Goal: Transaction & Acquisition: Purchase product/service

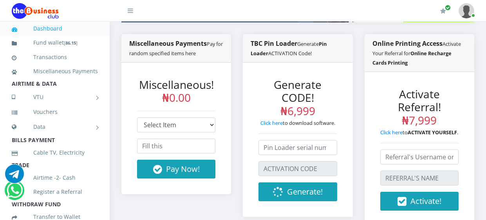
scroll to position [157, 0]
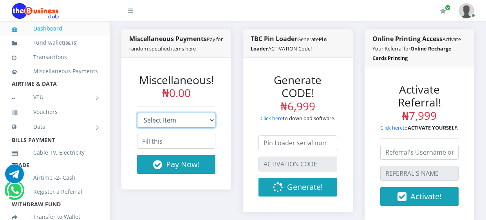
click at [207, 121] on select "Select Item Branded Online Recharge Cards Printing Portal (with new domain) Bra…" at bounding box center [176, 120] width 78 height 15
select select "3"
click at [137, 113] on select "Select Item Branded Online Recharge Cards Printing Portal (with new domain) Bra…" at bounding box center [176, 120] width 78 height 15
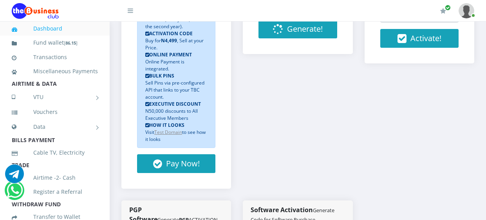
scroll to position [316, 0]
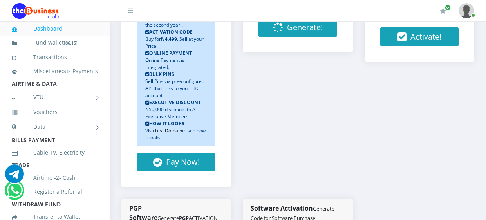
click at [176, 131] on u "Test Domain" at bounding box center [168, 130] width 28 height 7
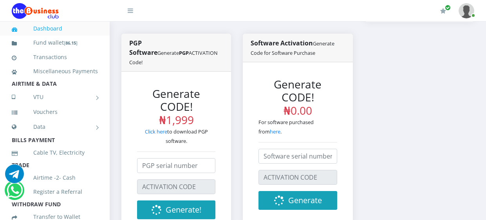
scroll to position [360, 0]
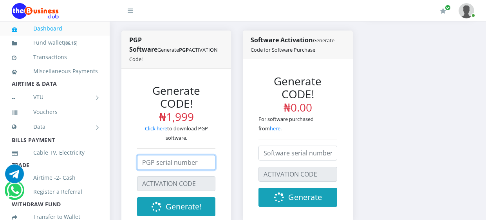
click at [176, 166] on input "number" at bounding box center [176, 162] width 78 height 15
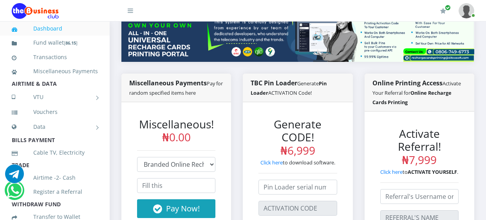
scroll to position [114, 0]
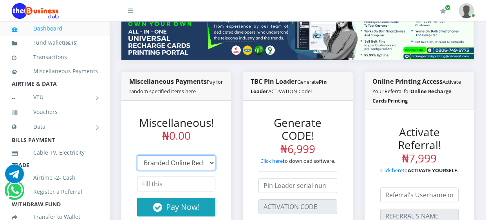
click at [193, 159] on select "Select Item Branded Online Recharge Cards Printing Portal (with new domain) Bra…" at bounding box center [176, 162] width 78 height 15
click at [137, 155] on select "Select Item Branded Online Recharge Cards Printing Portal (with new domain) Bra…" at bounding box center [176, 162] width 78 height 15
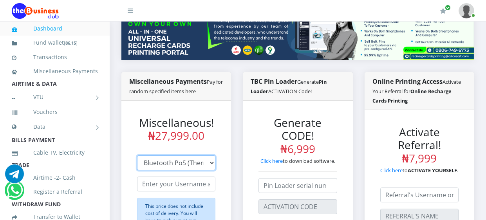
click at [200, 158] on select "Select Item Branded Online Recharge Cards Printing Portal (with new domain) Bra…" at bounding box center [176, 162] width 78 height 15
click at [137, 155] on select "Select Item Branded Online Recharge Cards Printing Portal (with new domain) Bra…" at bounding box center [176, 162] width 78 height 15
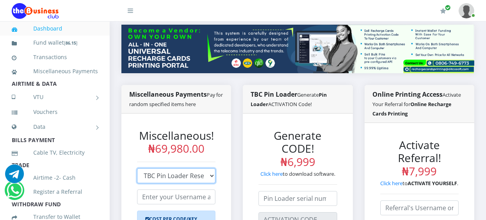
scroll to position [104, 0]
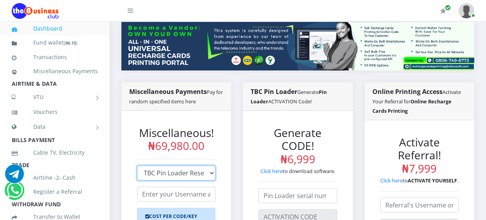
click at [198, 172] on select "Select Item Branded Online Recharge Cards Printing Portal (with new domain) Bra…" at bounding box center [176, 173] width 78 height 15
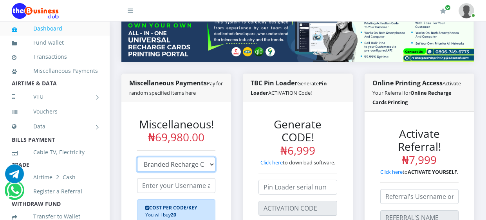
click at [137, 157] on select "Select Item Branded Online Recharge Cards Printing Portal (with new domain) Bra…" at bounding box center [176, 164] width 78 height 15
click at [188, 166] on select "Select Item Branded Online Recharge Cards Printing Portal (with new domain) Bra…" at bounding box center [176, 164] width 78 height 15
click at [137, 157] on select "Select Item Branded Online Recharge Cards Printing Portal (with new domain) Bra…" at bounding box center [176, 164] width 78 height 15
click at [172, 164] on select "Select Item Branded Online Recharge Cards Printing Portal (with new domain) Bra…" at bounding box center [176, 164] width 78 height 15
click at [137, 157] on select "Select Item Branded Online Recharge Cards Printing Portal (with new domain) Bra…" at bounding box center [176, 164] width 78 height 15
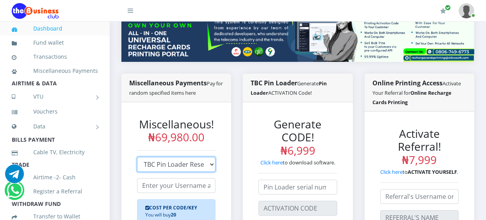
click at [161, 161] on select "Select Item Branded Online Recharge Cards Printing Portal (with new domain) Bra…" at bounding box center [176, 164] width 78 height 15
select select "7"
click at [137, 157] on select "Select Item Branded Online Recharge Cards Printing Portal (with new domain) Bra…" at bounding box center [176, 164] width 78 height 15
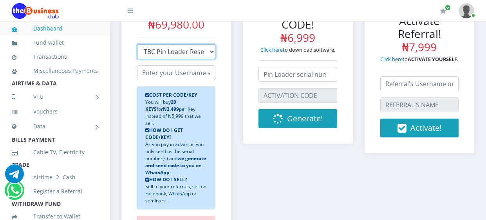
scroll to position [215, 0]
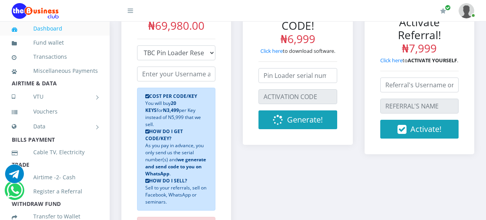
click at [108, 38] on li "Fund wallet" at bounding box center [55, 43] width 110 height 14
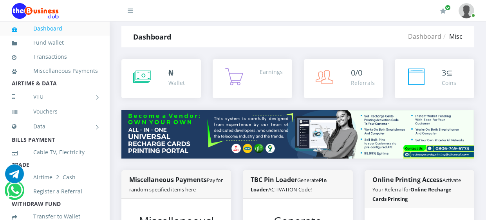
scroll to position [0, 0]
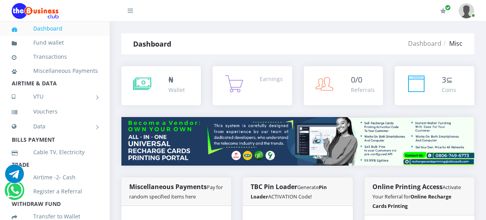
click at [43, 9] on img at bounding box center [35, 11] width 47 height 16
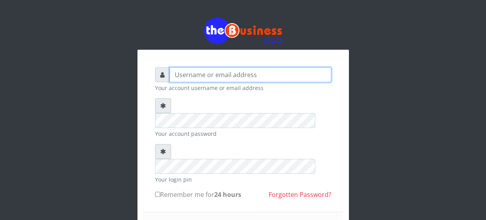
type input "ijehabraham@gmail.com"
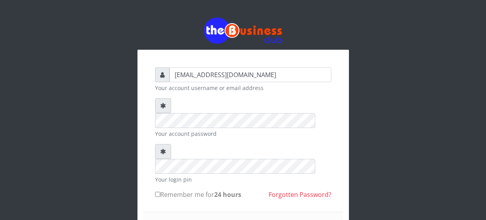
click at [159, 192] on input "Remember me for 24 hours" at bounding box center [157, 194] width 5 height 5
checkbox input "true"
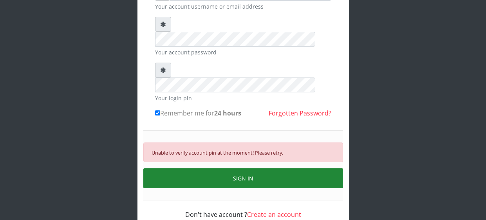
click at [278, 168] on button "SIGN IN" at bounding box center [243, 178] width 200 height 20
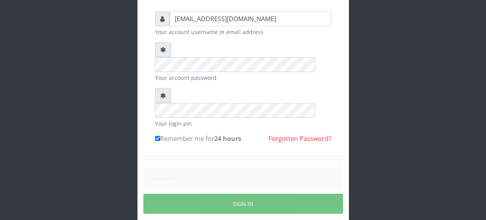
scroll to position [81, 0]
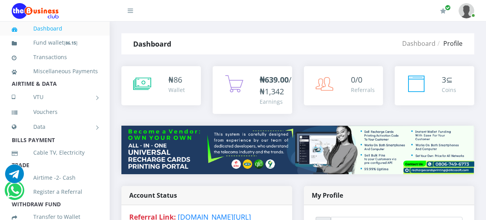
type input "[EMAIL_ADDRESS][DOMAIN_NAME]"
click at [132, 11] on icon at bounding box center [130, 10] width 5 height 6
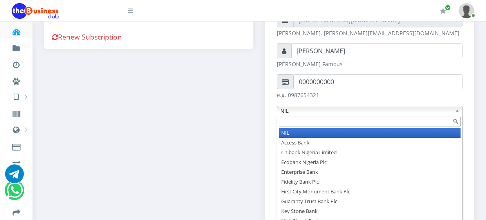
click at [240, 129] on div "Account Status Referral Link: www.thebizklub.com/join-siriykae07 Account: Valid…" at bounding box center [148, 134] width 221 height 428
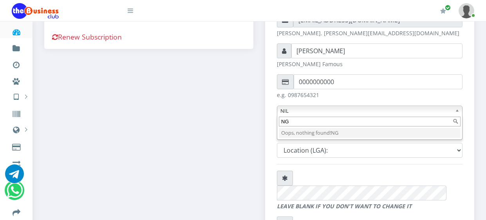
type input "NG"
click at [231, 165] on div "Account Status Referral Link: www.thebizklub.com/join-siriykae07 Account: Valid…" at bounding box center [148, 134] width 221 height 428
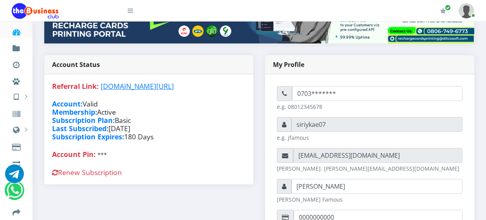
scroll to position [141, 0]
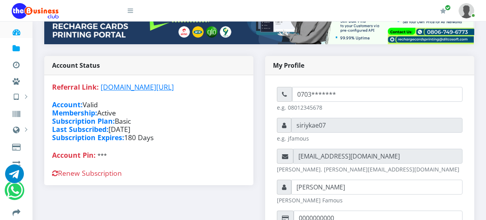
click at [16, 47] on icon at bounding box center [16, 49] width 21 height 8
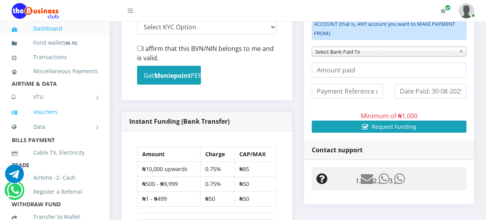
click at [47, 115] on link "Vouchers" at bounding box center [55, 112] width 86 height 18
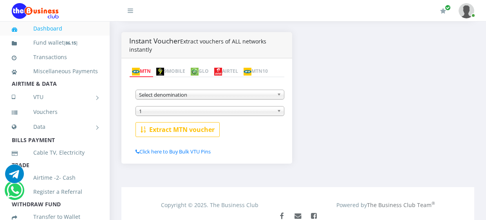
scroll to position [155, 0]
click at [184, 68] on link "9MOBILE" at bounding box center [171, 70] width 34 height 11
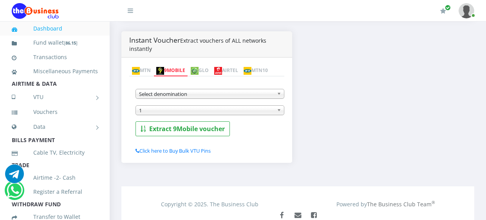
click at [184, 99] on span "Select denomination" at bounding box center [206, 93] width 135 height 9
click at [231, 115] on span "1" at bounding box center [206, 110] width 135 height 9
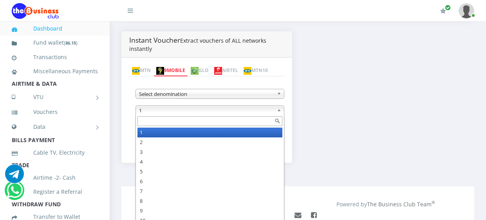
click at [231, 115] on span "1" at bounding box center [206, 110] width 135 height 9
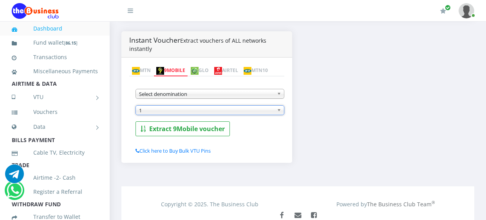
click at [257, 99] on span "Select denomination" at bounding box center [206, 93] width 135 height 9
click at [246, 115] on span "1" at bounding box center [206, 110] width 135 height 9
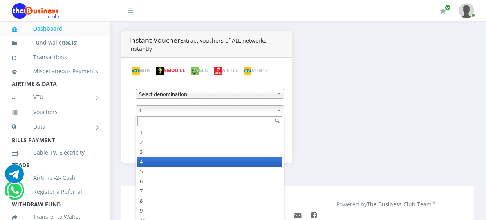
click at [151, 167] on li "4" at bounding box center [209, 162] width 145 height 10
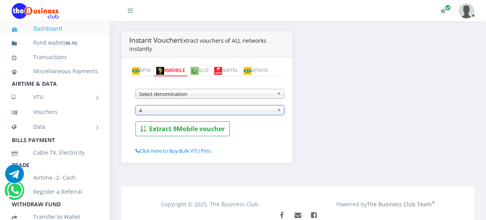
click at [143, 70] on link "MTN" at bounding box center [141, 70] width 24 height 11
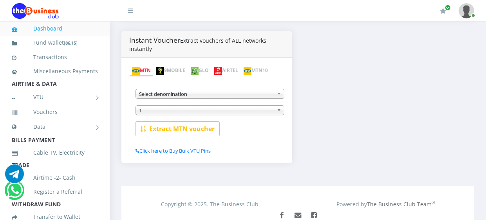
click at [241, 76] on link "MTN10" at bounding box center [256, 70] width 30 height 11
click at [154, 99] on span "Select denomination" at bounding box center [206, 93] width 135 height 9
click at [150, 115] on div "1" at bounding box center [210, 110] width 149 height 10
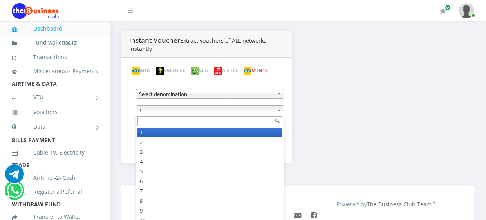
click at [148, 64] on div "MTN 9MOBILE GLO AIRTEL MTN10 MTN NGN100 @ ₦97.1 MTN NGN200 @ ₦194.2 MTN NGN500 …" at bounding box center [206, 110] width 171 height 105
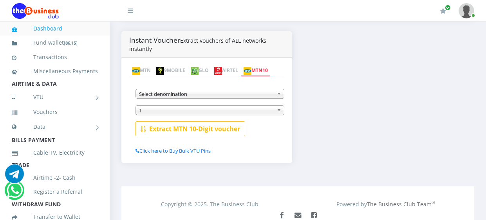
click at [148, 67] on link "MTN" at bounding box center [141, 70] width 24 height 11
click at [166, 115] on span "1" at bounding box center [206, 110] width 135 height 9
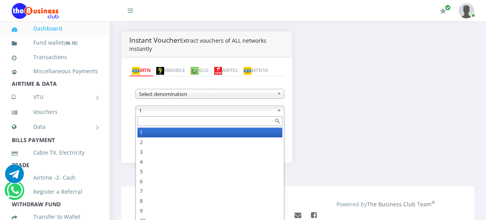
click at [174, 99] on span "Select denomination" at bounding box center [206, 93] width 135 height 9
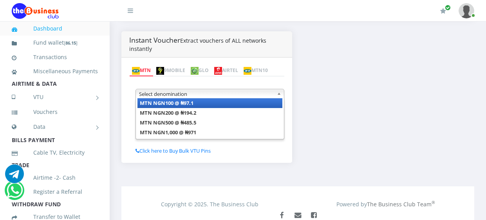
click at [173, 71] on link "9MOBILE" at bounding box center [171, 70] width 34 height 11
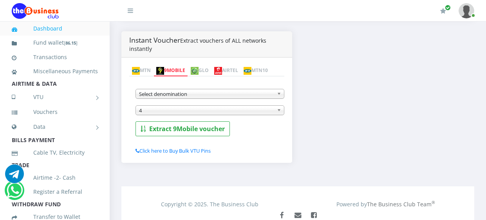
click at [168, 99] on span "Select denomination" at bounding box center [206, 93] width 135 height 9
click at [202, 115] on span "4" at bounding box center [206, 110] width 135 height 9
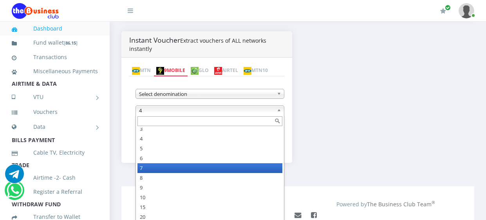
scroll to position [205, 0]
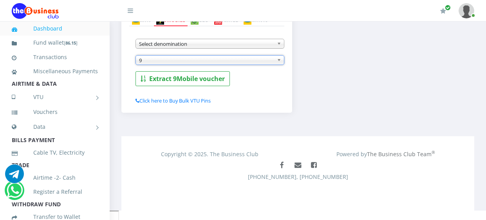
click at [233, 65] on span "9" at bounding box center [206, 60] width 135 height 9
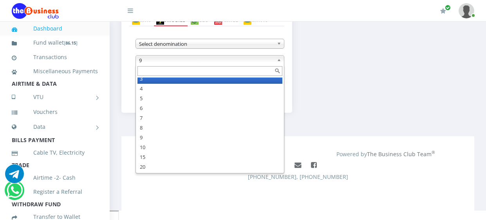
scroll to position [19, 0]
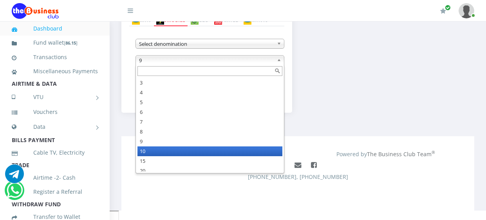
click at [146, 156] on li "10" at bounding box center [209, 151] width 145 height 10
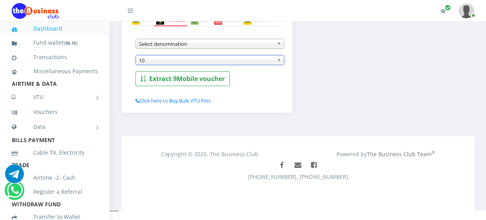
click at [219, 26] on div "MTN 9MOBILE GLO AIRTEL MTN10" at bounding box center [206, 20] width 155 height 11
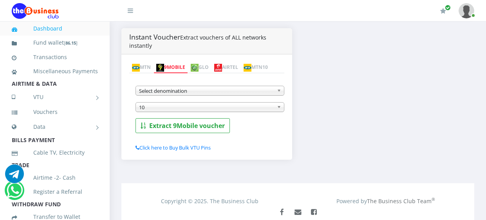
scroll to position [157, 0]
click at [199, 68] on img at bounding box center [195, 69] width 8 height 8
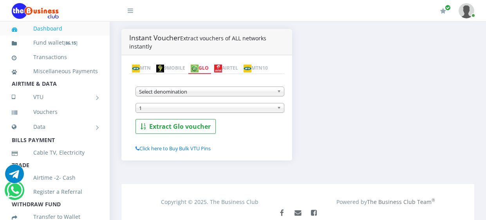
click at [197, 96] on span "Select denomination" at bounding box center [206, 91] width 135 height 9
click at [241, 67] on link "AIRTEL" at bounding box center [225, 68] width 29 height 11
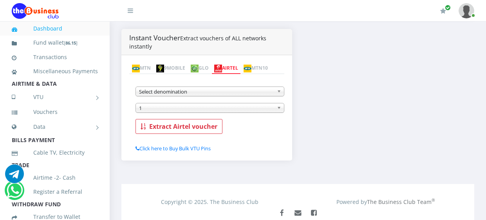
click at [202, 96] on span "Select denomination" at bounding box center [206, 91] width 135 height 9
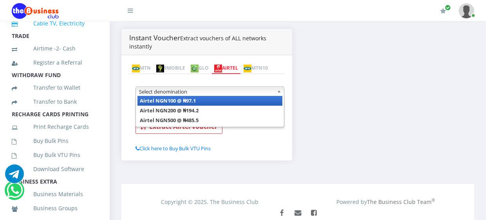
scroll to position [131, 0]
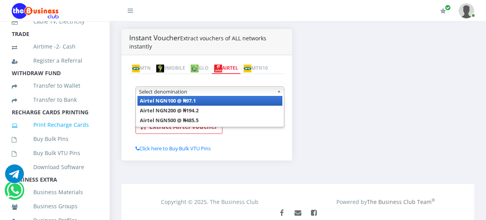
click at [83, 123] on link "Print Recharge Cards" at bounding box center [55, 125] width 86 height 18
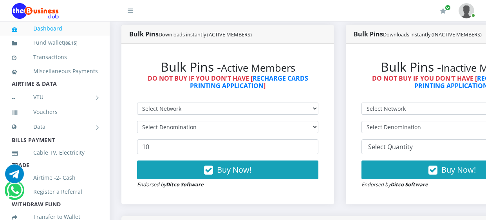
scroll to position [206, 0]
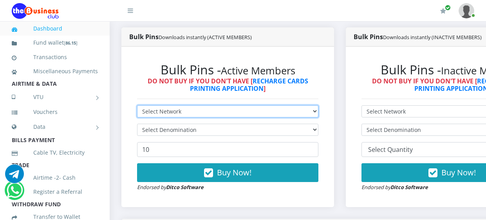
click at [185, 111] on select "Select Network MTN Globacom 9Mobile Airtel" at bounding box center [227, 111] width 181 height 12
select select "MTN"
click at [137, 107] on select "Select Network MTN Globacom 9Mobile Airtel" at bounding box center [227, 111] width 181 height 12
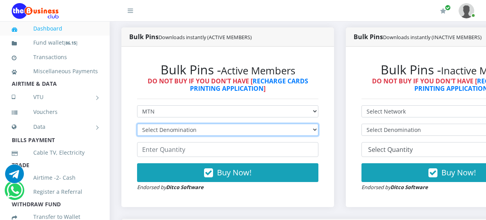
click at [185, 130] on select "Select Denomination MTN NGN100 - ₦96.99 MTN NGN200 - ₦193.98 MTN NGN400 - ₦387.…" at bounding box center [227, 130] width 181 height 12
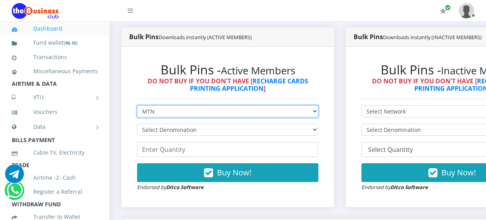
click at [269, 115] on select "Select Network MTN Globacom 9Mobile Airtel" at bounding box center [227, 111] width 181 height 12
click at [137, 107] on select "Select Network MTN Globacom 9Mobile Airtel" at bounding box center [227, 111] width 181 height 12
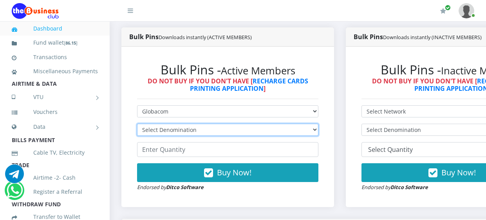
click at [229, 132] on select "Select Denomination Glo NGN100 - ₦96.55 Glo NGN200 - ₦193.10 Glo NGN500 - ₦482.…" at bounding box center [227, 130] width 181 height 12
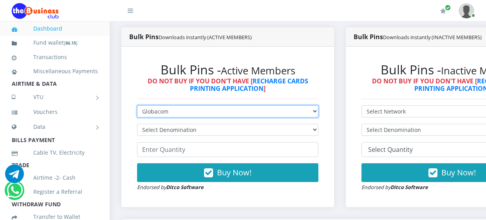
click at [271, 112] on select "Select Network MTN Globacom 9Mobile Airtel" at bounding box center [227, 111] width 181 height 12
click at [137, 107] on select "Select Network MTN Globacom 9Mobile Airtel" at bounding box center [227, 111] width 181 height 12
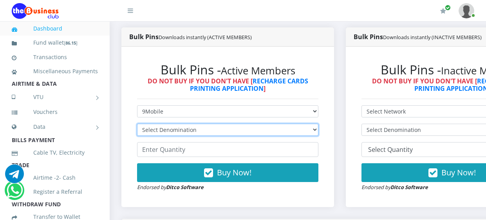
click at [219, 135] on select "Select Denomination 9Mobile NGN100 - ₦94.99 9Mobile NGN200 - ₦189.98 9Mobile NG…" at bounding box center [227, 130] width 181 height 12
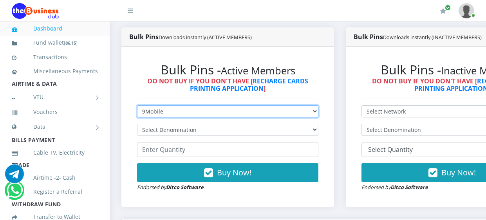
click at [253, 114] on select "Select Network MTN Globacom 9Mobile Airtel" at bounding box center [227, 111] width 181 height 12
select select "Airtel"
click at [137, 107] on select "Select Network MTN Globacom 9Mobile Airtel" at bounding box center [227, 111] width 181 height 12
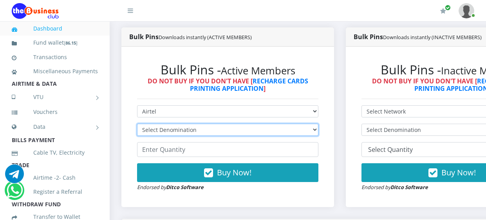
click at [200, 134] on select "Select Denomination Airtel NGN100 - ₦96.38 Airtel NGN200 - ₦192.76 Airtel NGN50…" at bounding box center [227, 130] width 181 height 12
